Goal: Task Accomplishment & Management: Manage account settings

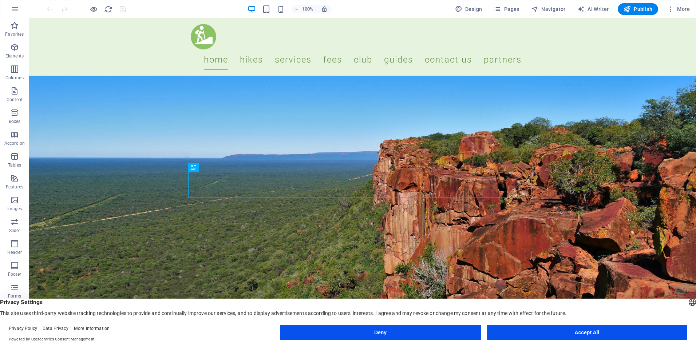
click at [567, 339] on button "Accept All" at bounding box center [587, 333] width 201 height 15
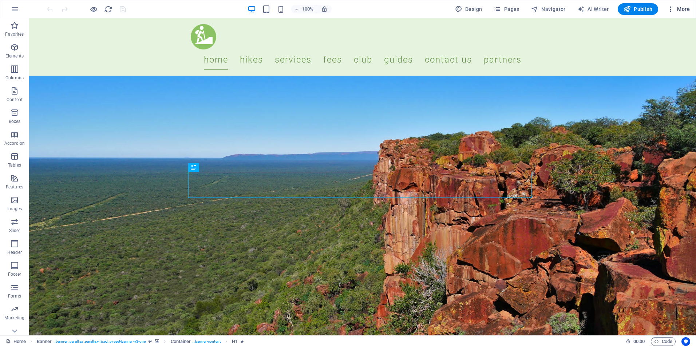
click at [688, 10] on span "More" at bounding box center [678, 8] width 23 height 7
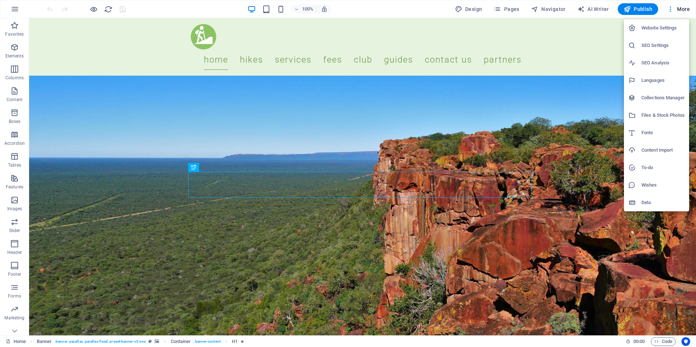
click at [651, 98] on h6 "Collections Manager" at bounding box center [663, 98] width 43 height 9
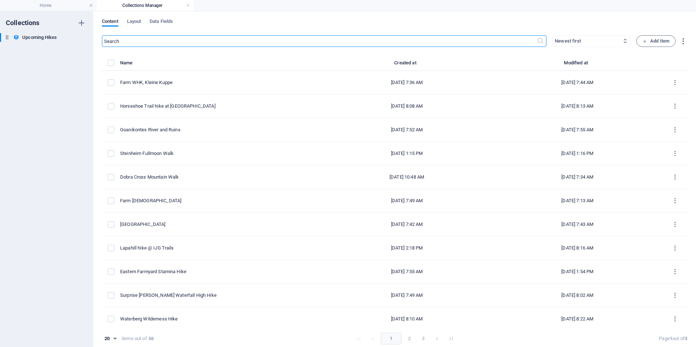
click at [186, 40] on input "text" at bounding box center [319, 41] width 435 height 12
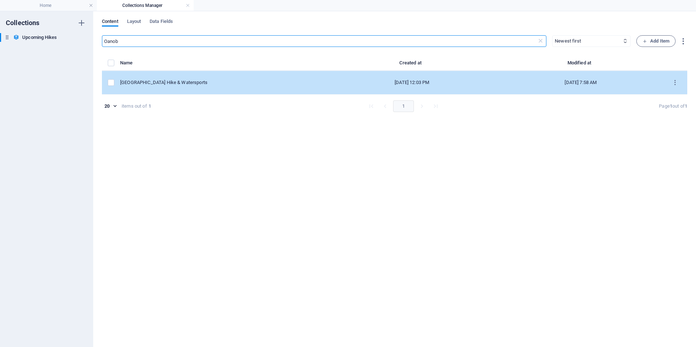
type input "Oanob"
click at [178, 84] on div "[GEOGRAPHIC_DATA] Hike & Watersports" at bounding box center [219, 82] width 199 height 7
select select "Easy / Moderate"
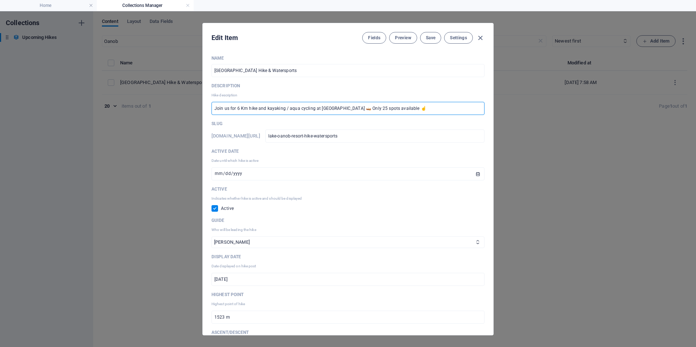
drag, startPoint x: 424, startPoint y: 110, endPoint x: 204, endPoint y: 99, distance: 219.9
click at [204, 99] on div "Name Lake Oanob Resort Hike & Watersports ​ Description Hike description Join u…" at bounding box center [348, 193] width 291 height 286
paste input "oin us for 9"
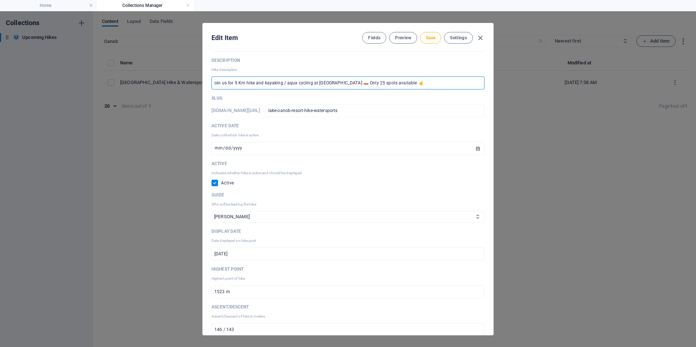
scroll to position [36, 0]
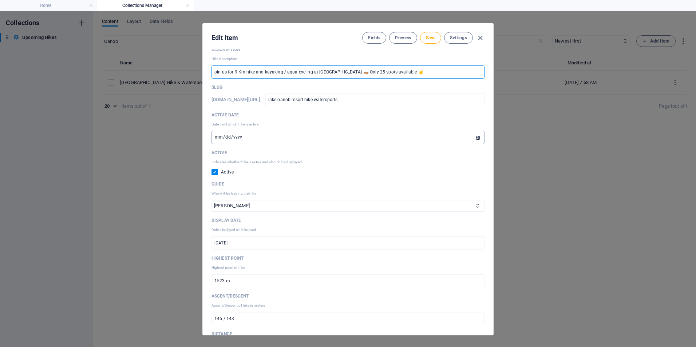
type input "oin us for 9 Km hike and kayaking / aqua cycling at [GEOGRAPHIC_DATA] 🛶 Only 25…"
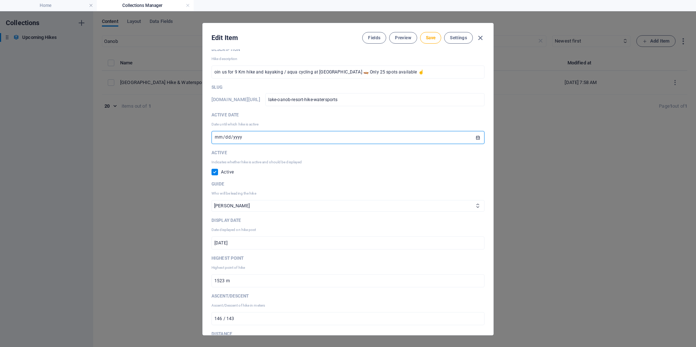
click at [476, 138] on input "2025-04-19" at bounding box center [348, 137] width 273 height 13
type input "[DATE]"
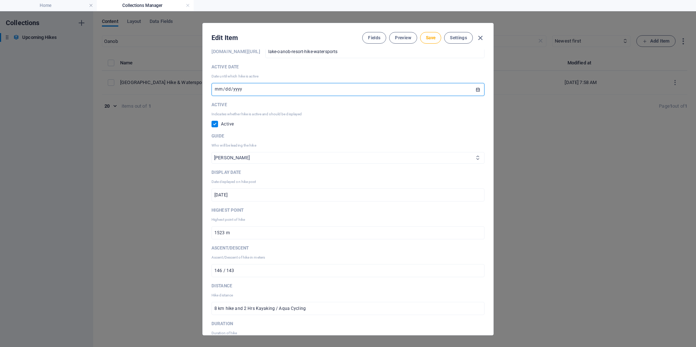
scroll to position [109, 0]
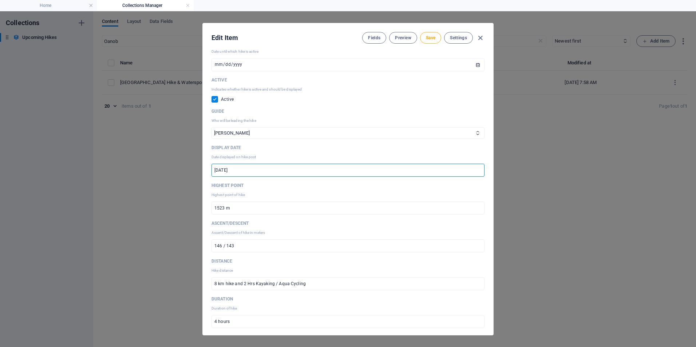
drag, startPoint x: 287, startPoint y: 171, endPoint x: 131, endPoint y: 158, distance: 157.1
click at [131, 158] on div "Edit Item Fields Preview Save Settings Name Lake Oanob Resort Hike & Watersport…" at bounding box center [348, 179] width 696 height 336
paste input "1th of October 2025 (Sleepover as from 10th – 12th October 2025)"
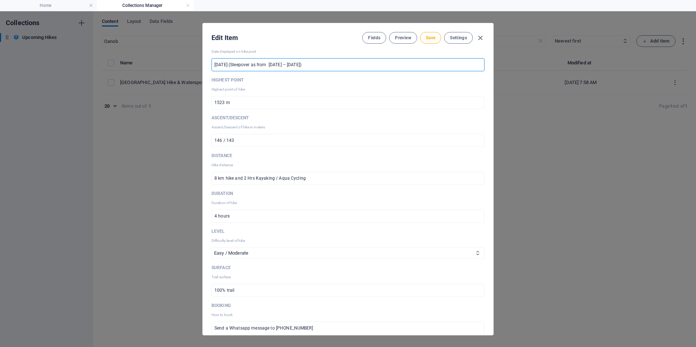
scroll to position [219, 0]
type input "[DATE] (Sleepover as from [DATE] – [DATE])"
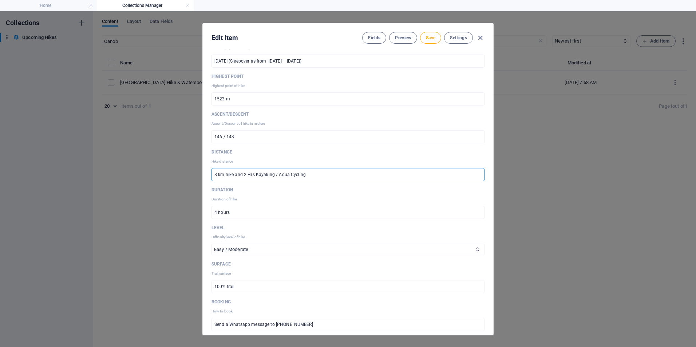
drag, startPoint x: 336, startPoint y: 173, endPoint x: 66, endPoint y: 139, distance: 273.1
click at [66, 139] on div "Edit Item Fields Preview Save Settings Name Lake Oanob Resort Hike & Watersport…" at bounding box center [348, 179] width 696 height 336
paste input "9 km hike and 2 Hrs Kayaking"
click at [251, 173] on input "9 km hike and 2 Hrs Kayaking" at bounding box center [348, 174] width 273 height 13
drag, startPoint x: 324, startPoint y: 173, endPoint x: 278, endPoint y: 170, distance: 46.4
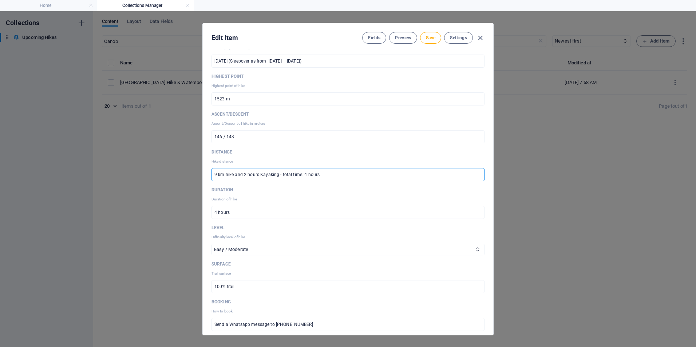
click at [278, 170] on input "9 km hike and 2 hours Kayaking - total time: 4 hours" at bounding box center [348, 174] width 273 height 13
type input "9 km hike and 2 hours Kayaking"
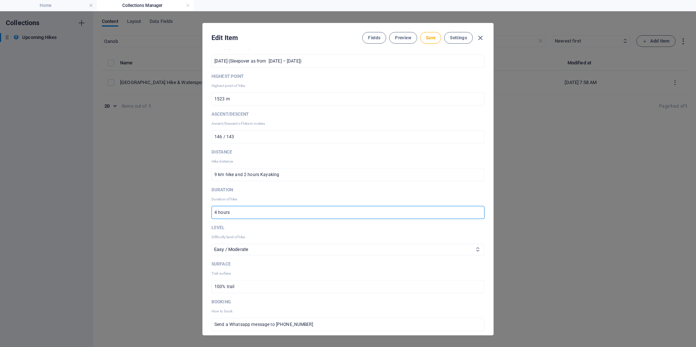
click at [250, 213] on input "4 hours" at bounding box center [348, 212] width 273 height 13
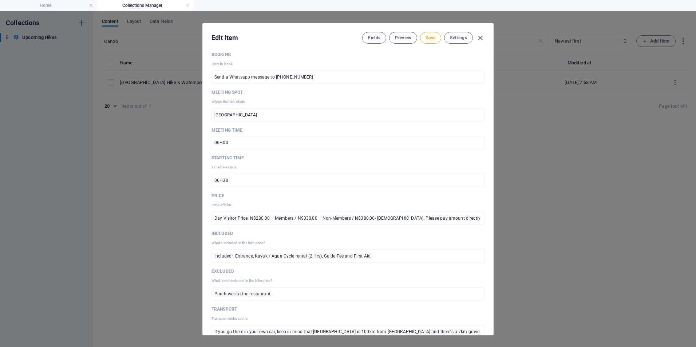
scroll to position [473, 0]
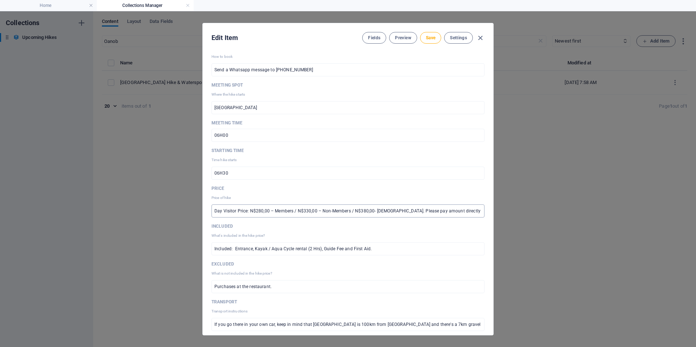
click at [344, 209] on input "Day Visitor Price: N$280,00 – Members / N$330,00 – Non-Members / N$380,00- Fore…" at bounding box center [348, 211] width 273 height 13
paste input "N$905,00 – Members / N$955,00 – Non-Members N$1005,00 – Foreigners. Included: 2…"
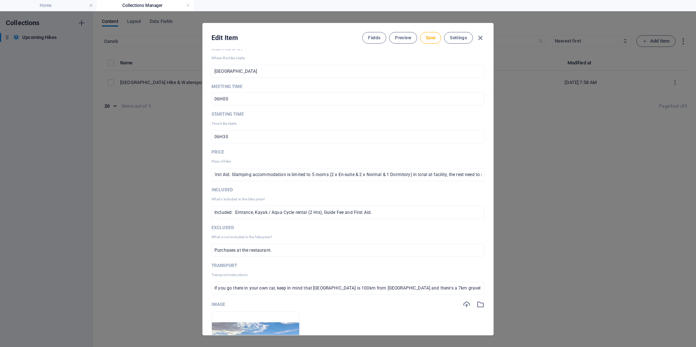
scroll to position [0, 0]
click at [254, 170] on input "N$905,00 – Members / N$955,00 – Non-Members N$1005,00 – Foreigners. Included: 2…" at bounding box center [348, 174] width 273 height 13
paste input "Day Visitor Price: N$280,00 – Members / N$330,00 – Non-Members / N$380,00- Fore…"
drag, startPoint x: 479, startPoint y: 173, endPoint x: 387, endPoint y: 173, distance: 92.1
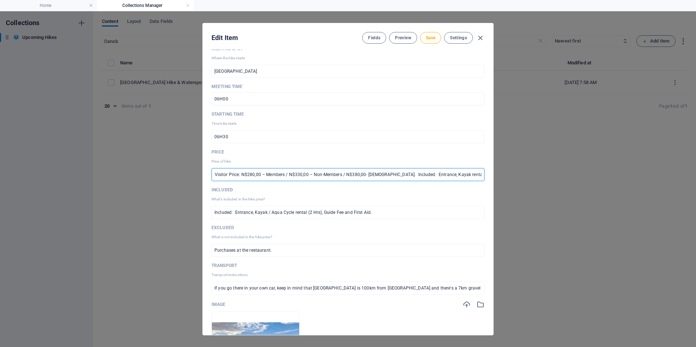
click at [387, 173] on input "Day Visitor Price: N$280,00 – Members / N$330,00 – Non-Members / N$380,00- Fore…" at bounding box center [348, 174] width 273 height 13
drag, startPoint x: 386, startPoint y: 175, endPoint x: 543, endPoint y: 175, distance: 156.2
click at [543, 175] on div "Edit Item Fields Preview Save Settings Name Lake Oanob Resort Hike & Watersport…" at bounding box center [348, 179] width 696 height 336
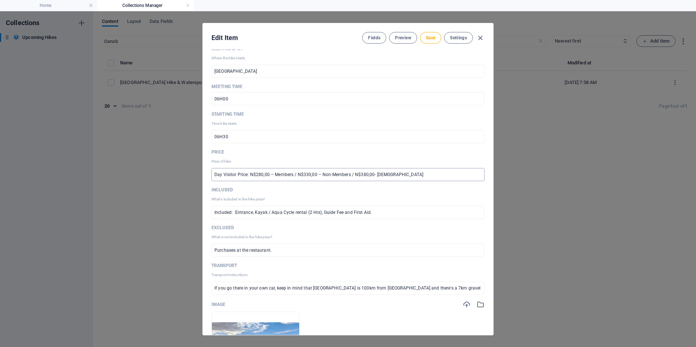
click at [424, 176] on input "Day Visitor Price: N$280,00 – Members / N$330,00 – Non-Members / N$380,00- Fore…" at bounding box center [348, 174] width 273 height 13
paste input "N$905,00 – Members / N$955,00 – Non-Members N$1005,00 – Foreigners."
type input "Day Visitor Price: N$280,00 – Members / N$330,00 – Non-Members / N$380,00- Fore…"
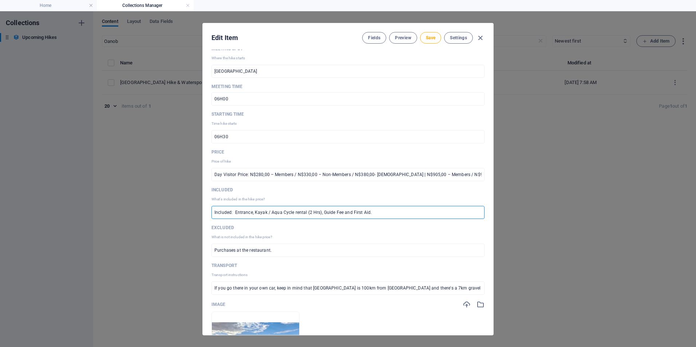
drag, startPoint x: 381, startPoint y: 209, endPoint x: 134, endPoint y: 208, distance: 246.5
click at [134, 208] on div "Edit Item Fields Preview Save Settings Name Lake Oanob Resort Hike & Watersport…" at bounding box center [348, 179] width 696 height 336
paste input "Entrance, Kayak"
click at [412, 216] on input "Day visitors: Entrance, Kayak rental (2 Hrs), Guide Fee and First Aid." at bounding box center [348, 212] width 273 height 13
paste input "2 x Nights Accommodation (Glamping / Camping), 2 x Dinners, Entrance, Kayak ren…"
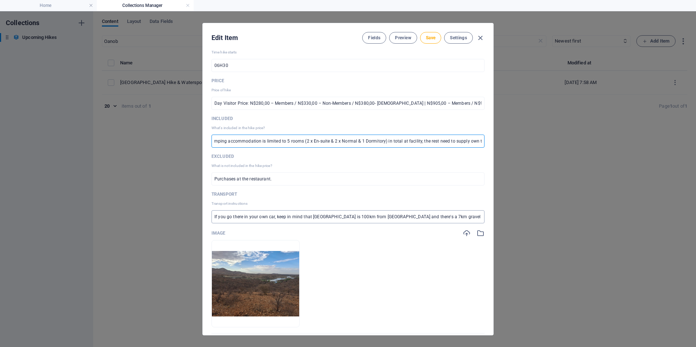
scroll to position [583, 0]
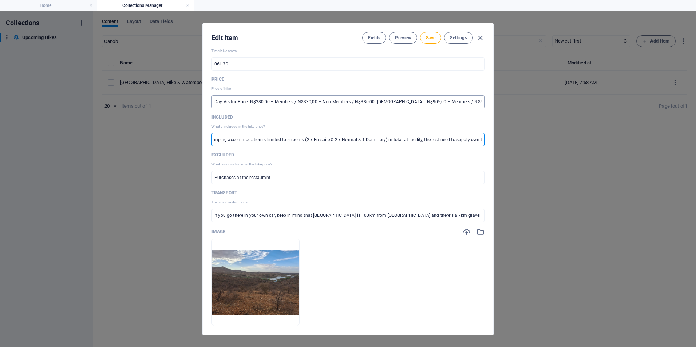
type input "Day visitors: Entrance, Kayak rental (2 Hrs), Guide Fee and First Aid. Overnigh…"
click at [460, 103] on input "Day Visitor Price: N$280,00 – Members / N$330,00 – Non-Members / N$380,00- Fore…" at bounding box center [348, 101] width 273 height 13
click at [412, 145] on input "Day visitors: Entrance, Kayak rental (2 Hrs), Guide Fee and First Aid. Overnigh…" at bounding box center [348, 139] width 273 height 13
click at [432, 102] on input "Day Visitor Price: N$280,00 – Members / N$330,00 – Non-Members / N$380,00- Fore…" at bounding box center [348, 101] width 273 height 13
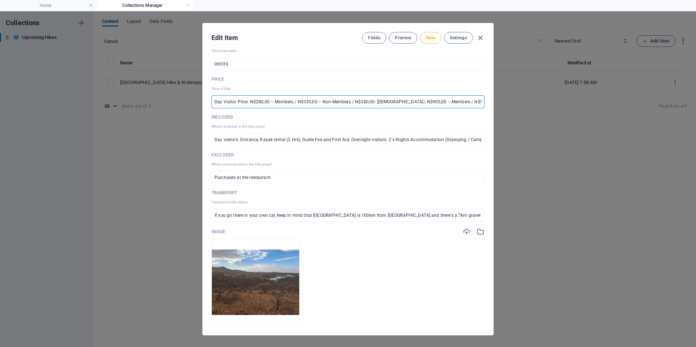
scroll to position [0, 71]
paste input "Please pay amount directly into the club’s bank account: Let’s go Hiking: Namib…"
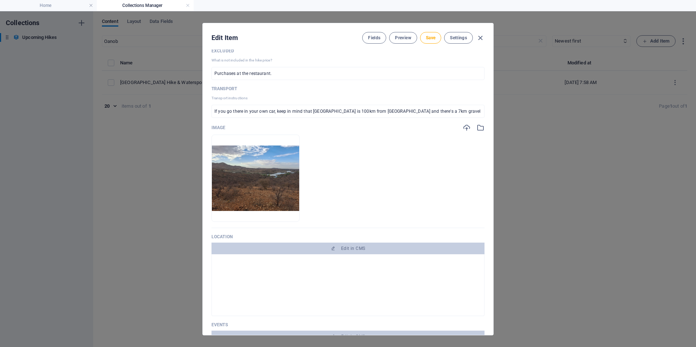
scroll to position [692, 0]
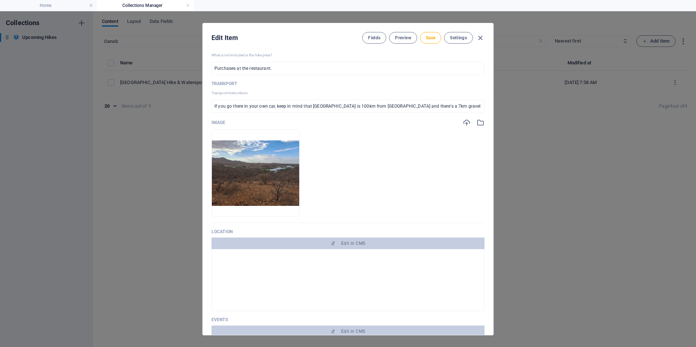
type input "Day Visitor Price: N$280,00 – Members / N$330,00 – Non-Members / N$380,00- [DEM…"
drag, startPoint x: 219, startPoint y: 105, endPoint x: 555, endPoint y: 110, distance: 336.2
click at [555, 110] on div "Edit Item Fields Preview Save Settings Name Lake Oanob Resort Hike & Watersport…" at bounding box center [348, 179] width 696 height 336
paste input ", 2p. – N$200,00 p/p & 3p. - N$150,00 p/p) Pickup fee is paid in cash to the dr…"
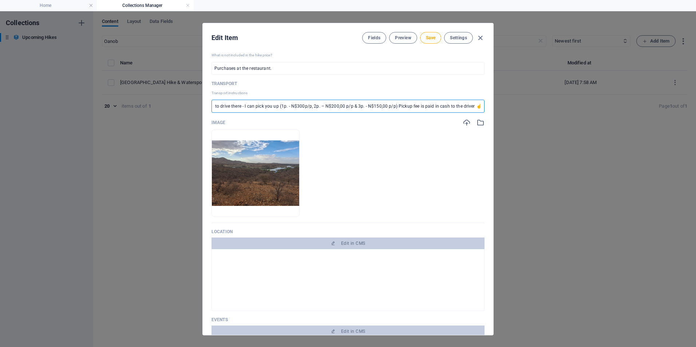
scroll to position [0, 303]
type input "If you go there in your own car, keep in mind that [GEOGRAPHIC_DATA] is 100km f…"
click at [435, 40] on span "Save" at bounding box center [430, 38] width 9 height 6
type input "Day Visitor Price: N$280,00 – Members / N$330,00 – Non-Members / N$380,00- [DEM…"
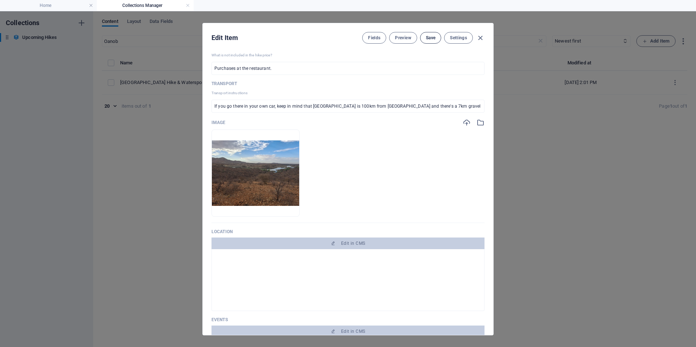
type input "If you go there in your own car, keep in mind that [GEOGRAPHIC_DATA] is 100km f…"
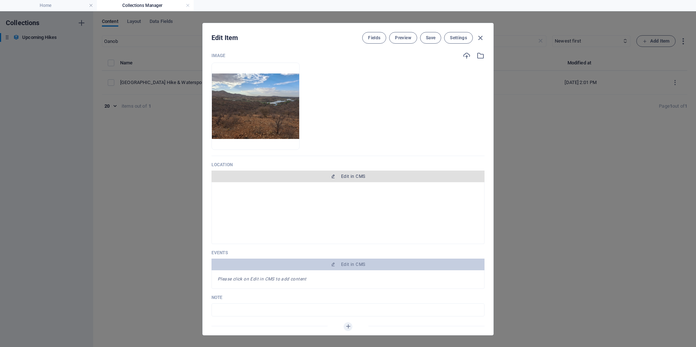
scroll to position [765, 0]
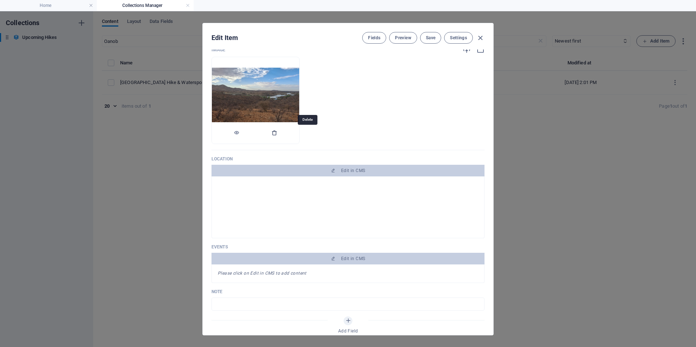
click at [277, 132] on icon "button" at bounding box center [275, 133] width 6 height 6
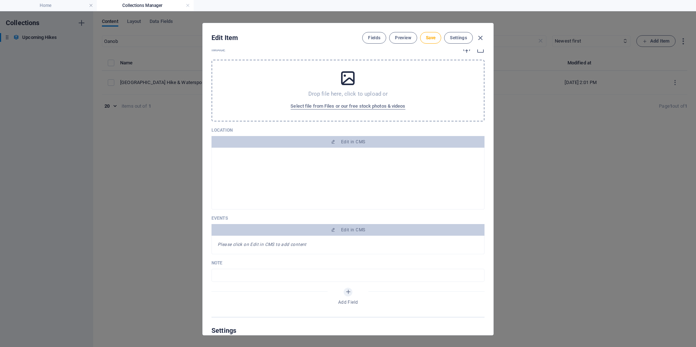
click at [346, 95] on p "Drop file here, click to upload or" at bounding box center [348, 93] width 80 height 7
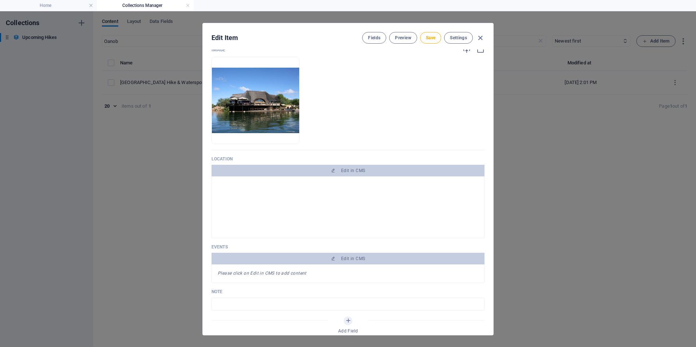
click at [331, 210] on div at bounding box center [348, 247] width 261 height 131
click at [430, 37] on span "Save" at bounding box center [430, 38] width 9 height 6
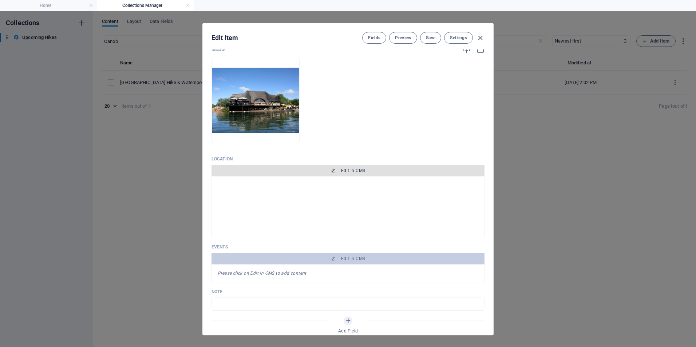
click at [344, 171] on span "Edit in CMS" at bounding box center [353, 171] width 24 height 6
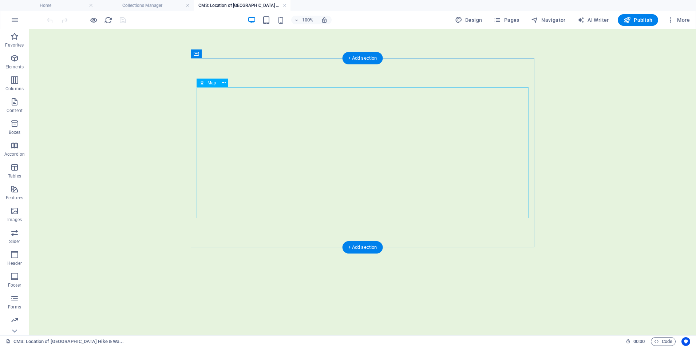
scroll to position [0, 0]
click at [286, 5] on link at bounding box center [285, 5] width 4 height 7
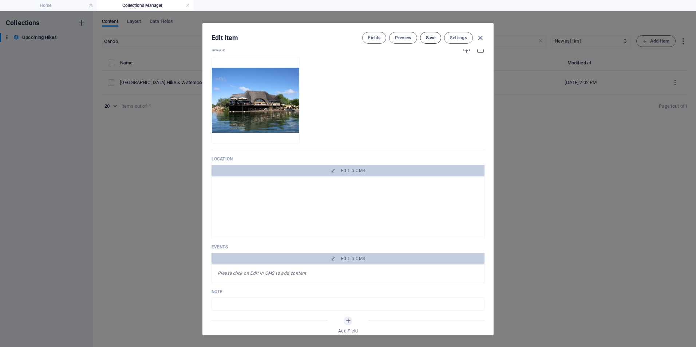
click at [430, 41] on button "Save" at bounding box center [430, 38] width 21 height 12
click at [482, 39] on icon "button" at bounding box center [480, 38] width 8 height 8
type input "[DATE]"
checkbox input "false"
type input "lake-oanob-resort-hike-watersports"
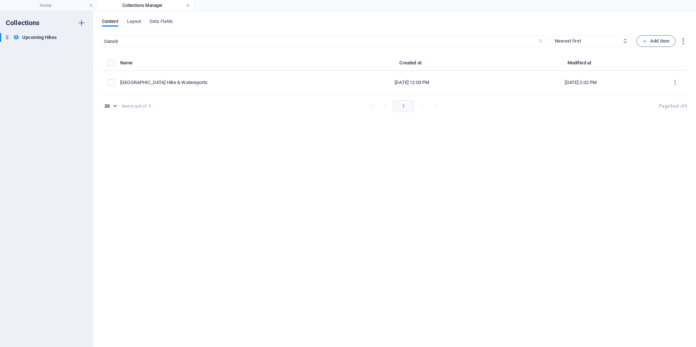
click at [186, 5] on link at bounding box center [188, 5] width 4 height 7
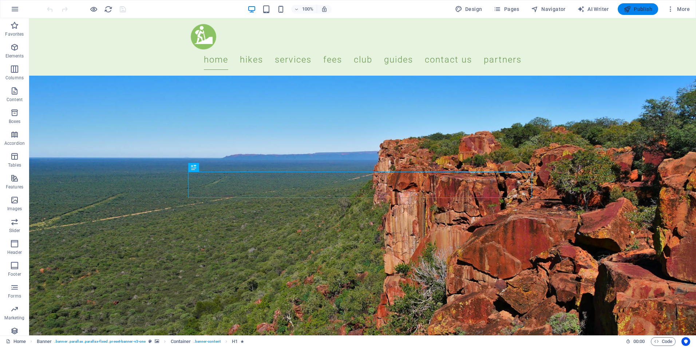
click at [641, 9] on span "Publish" at bounding box center [638, 8] width 29 height 7
click at [681, 8] on span "More" at bounding box center [678, 8] width 23 height 7
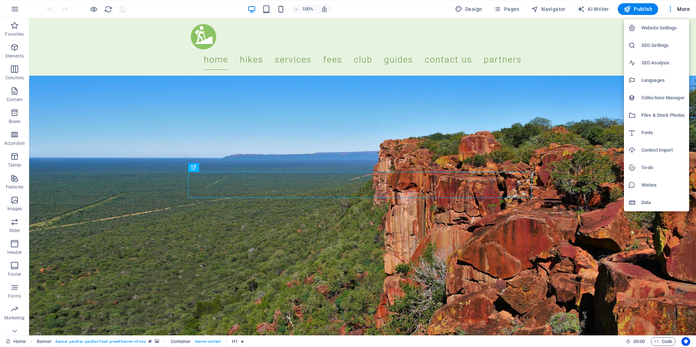
click at [651, 99] on h6 "Collections Manager" at bounding box center [663, 98] width 43 height 9
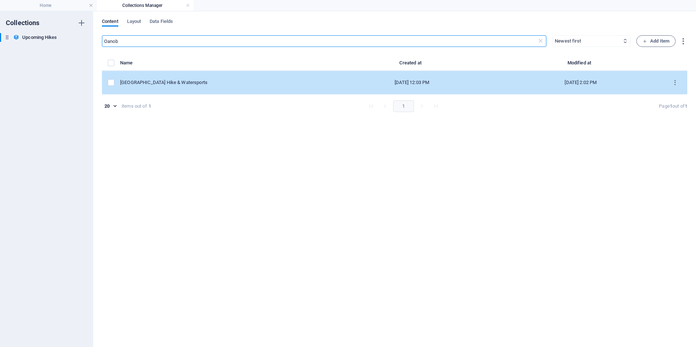
click at [174, 79] on div "[GEOGRAPHIC_DATA] Hike & Watersports" at bounding box center [219, 82] width 199 height 7
select select "Easy / Moderate"
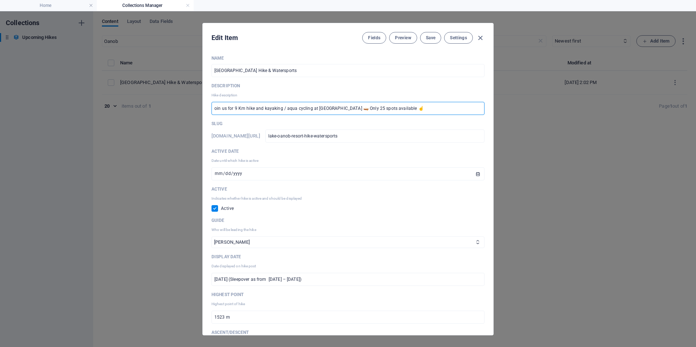
click at [214, 108] on input "oin us for 9 Km hike and kayaking / aqua cycling at [GEOGRAPHIC_DATA] 🛶 Only 25…" at bounding box center [348, 108] width 273 height 13
type input "Join us for 9 Km hike and kayaking / aqua cycling at [GEOGRAPHIC_DATA] 🛶 Only 2…"
click at [426, 39] on span "Save" at bounding box center [430, 38] width 9 height 6
click at [478, 37] on icon "button" at bounding box center [480, 38] width 8 height 8
type input "[DATE]"
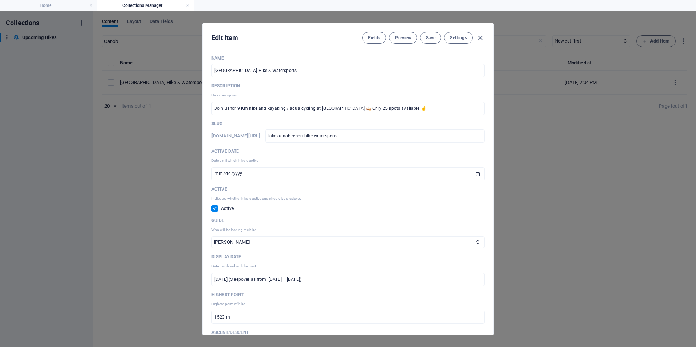
checkbox input "false"
type input "lake-oanob-resort-hike-watersports"
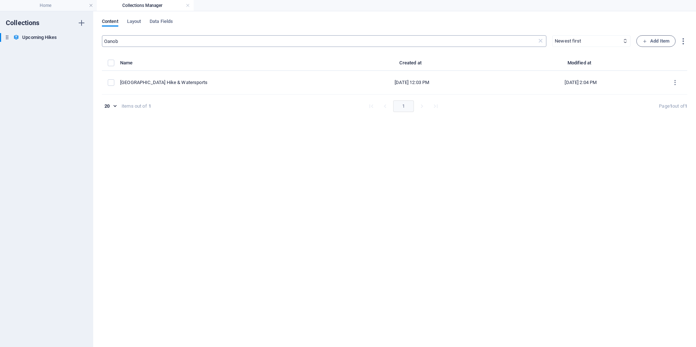
click at [150, 44] on input "Oanob" at bounding box center [319, 41] width 435 height 12
click at [130, 40] on input "Oanob" at bounding box center [319, 41] width 435 height 12
type input "Steinheim"
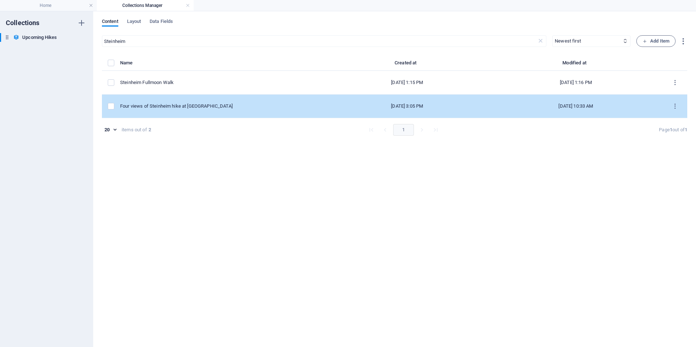
click at [167, 112] on td "Four views of Steinheim hike at [GEOGRAPHIC_DATA]" at bounding box center [222, 107] width 205 height 24
select select "Moderate (Beginners may join)"
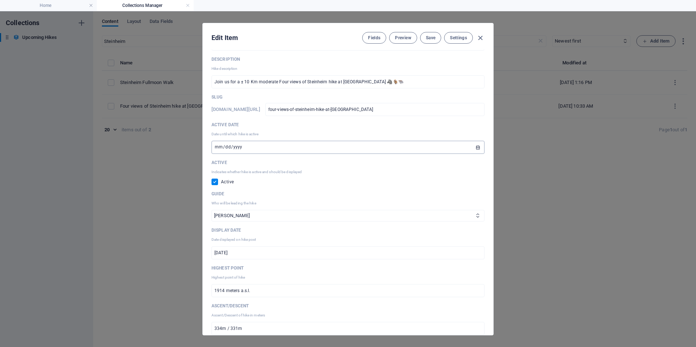
scroll to position [36, 0]
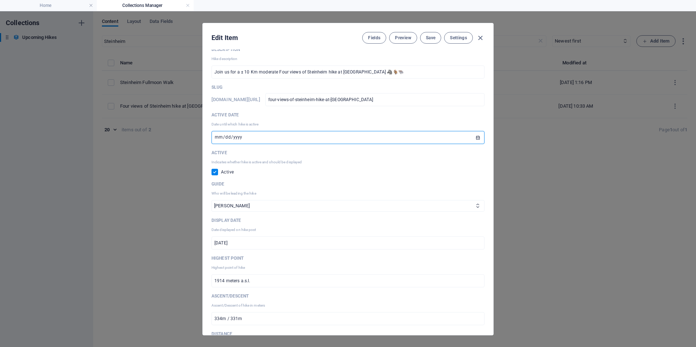
click at [475, 138] on input "[DATE]" at bounding box center [348, 137] width 273 height 13
type input "[DATE]"
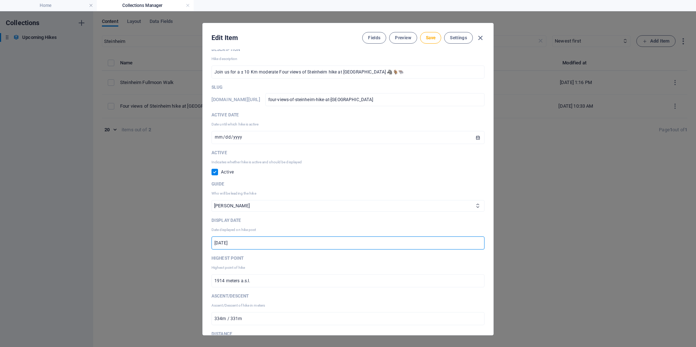
drag, startPoint x: 271, startPoint y: 243, endPoint x: 160, endPoint y: 242, distance: 111.1
click at [160, 242] on div "Edit Item Fields Preview Save Settings Name Four views of Steinheim hike at [GE…" at bounding box center [348, 179] width 696 height 336
paste input "[DATE]"
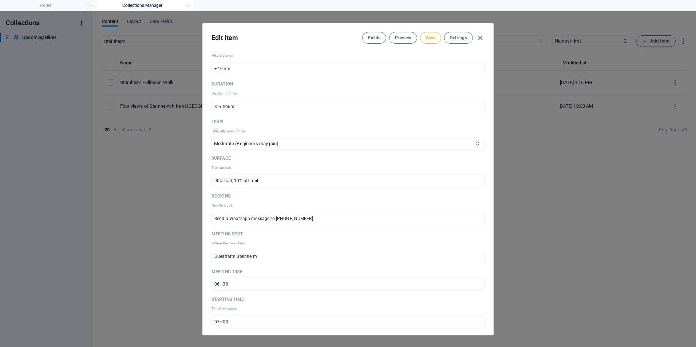
scroll to position [328, 0]
type input "[DATE]"
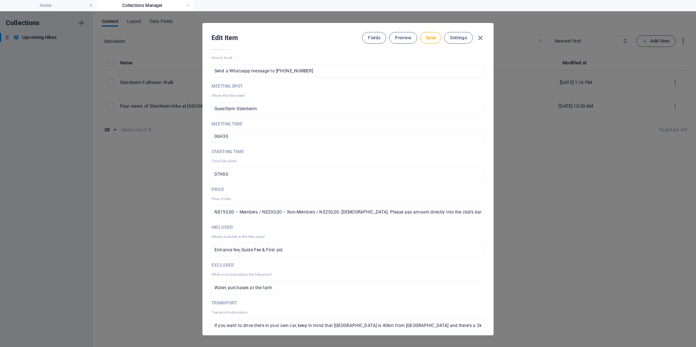
scroll to position [473, 0]
click at [244, 209] on input "N$150,00 – Members / N$200,00 – Non-Members / N$250,00- [DEMOGRAPHIC_DATA]. Ple…" at bounding box center [348, 211] width 273 height 13
paste input "[DATE]"
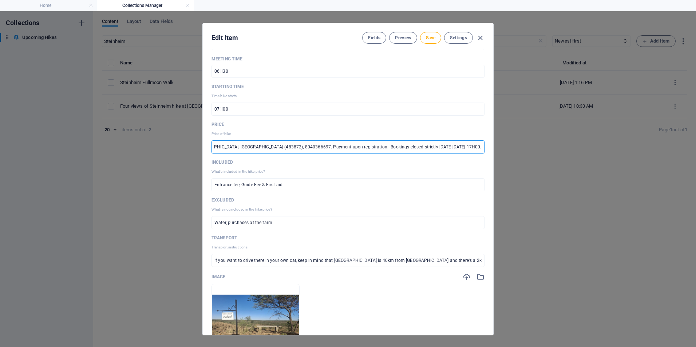
scroll to position [546, 0]
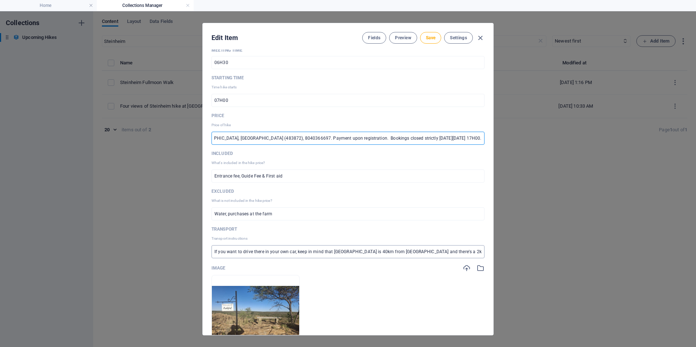
type input "N$150,00 – Members / N$200,00 – Non-Members / N$250,00- [DEMOGRAPHIC_DATA]. Ple…"
click at [340, 247] on input "If you want to drive there in your own car, keep in mind that [GEOGRAPHIC_DATA]…" at bounding box center [348, 251] width 273 height 13
drag, startPoint x: 314, startPoint y: 252, endPoint x: 181, endPoint y: 258, distance: 133.4
click at [181, 258] on div "Edit Item Fields Preview Save Settings Name Four views of Steinheim hike at [GE…" at bounding box center [348, 179] width 696 height 336
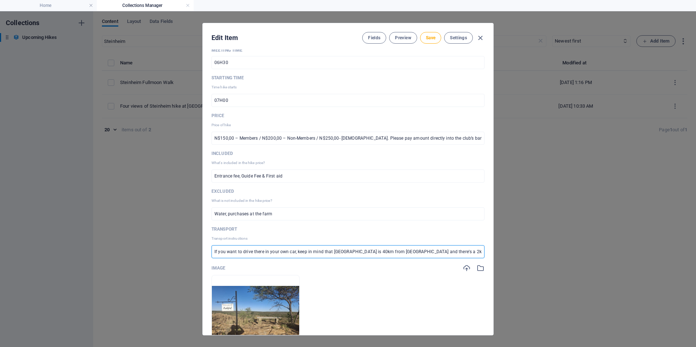
click at [452, 252] on input "If you want to drive there in your own car, keep in mind that [GEOGRAPHIC_DATA]…" at bounding box center [348, 251] width 273 height 13
type input "If you want to drive there in your own car, keep in mind that [GEOGRAPHIC_DATA]…"
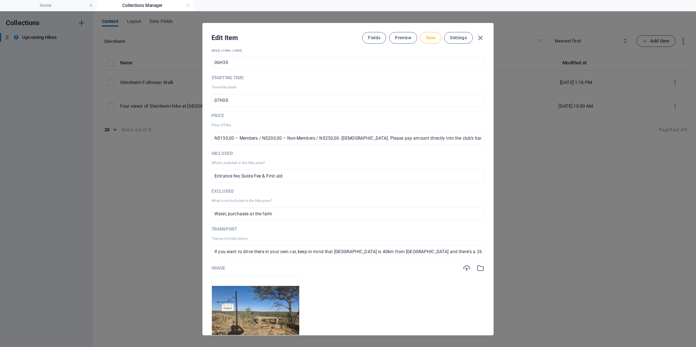
click at [429, 38] on span "Save" at bounding box center [430, 38] width 9 height 6
